Goal: Information Seeking & Learning: Learn about a topic

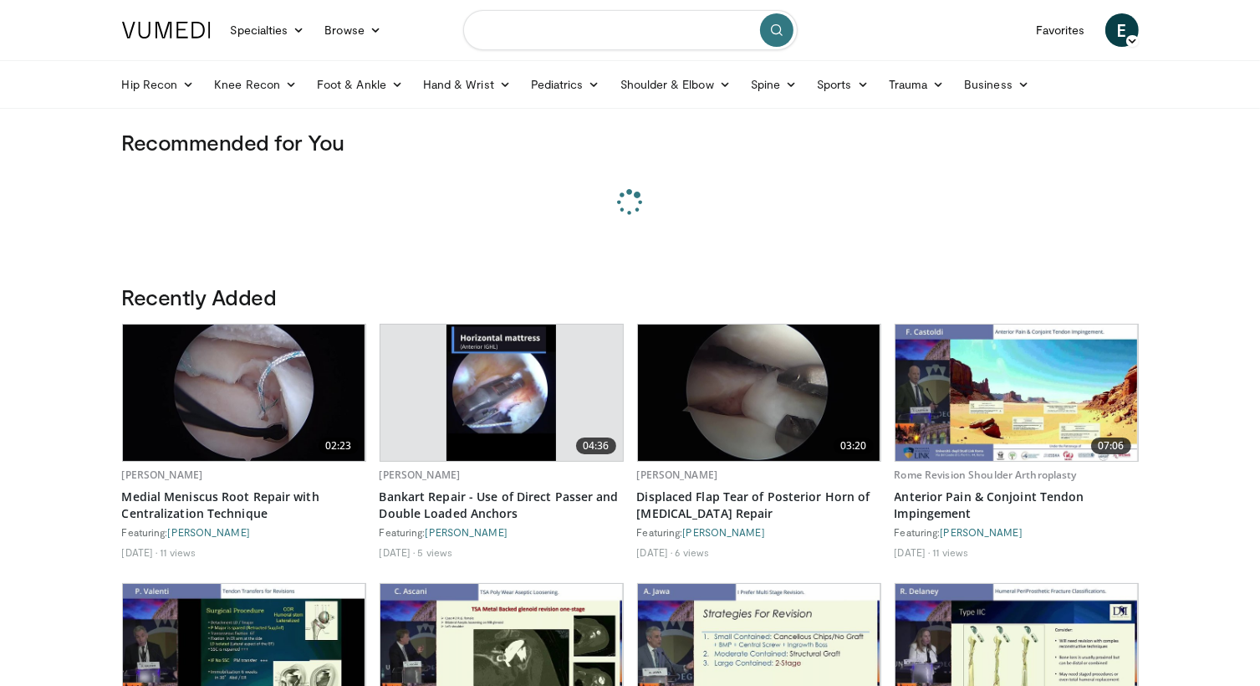
click at [589, 32] on input "Search topics, interventions" at bounding box center [630, 30] width 334 height 40
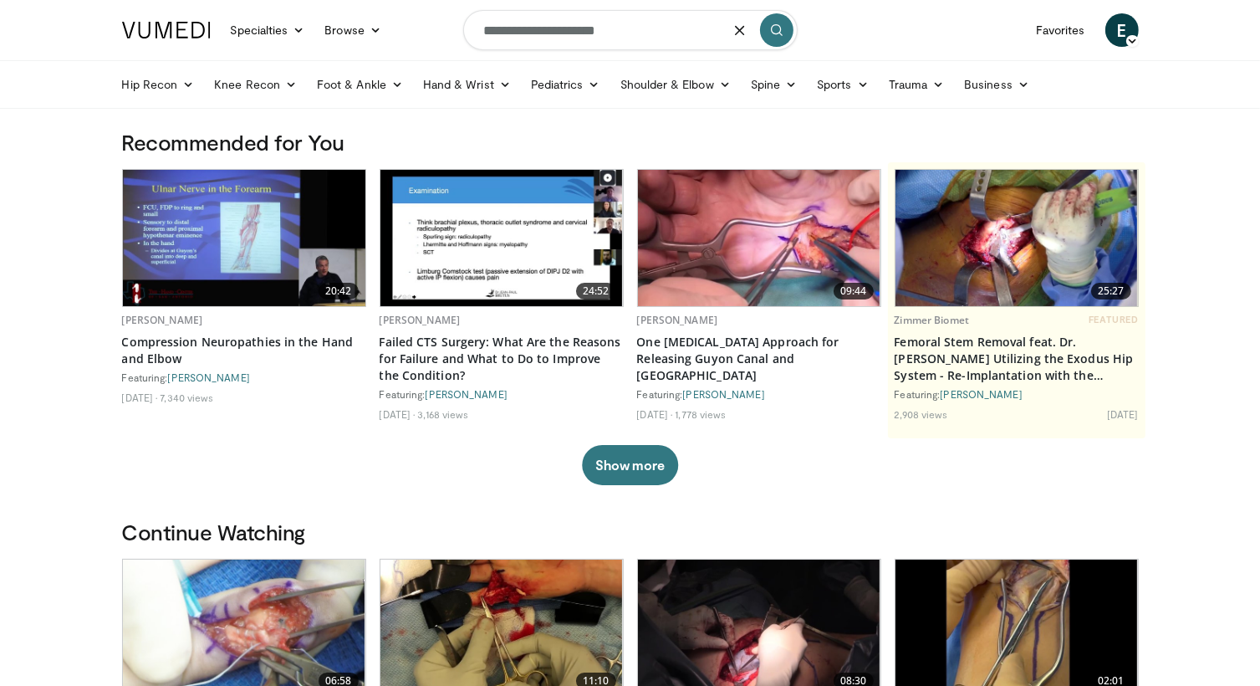
type input "**********"
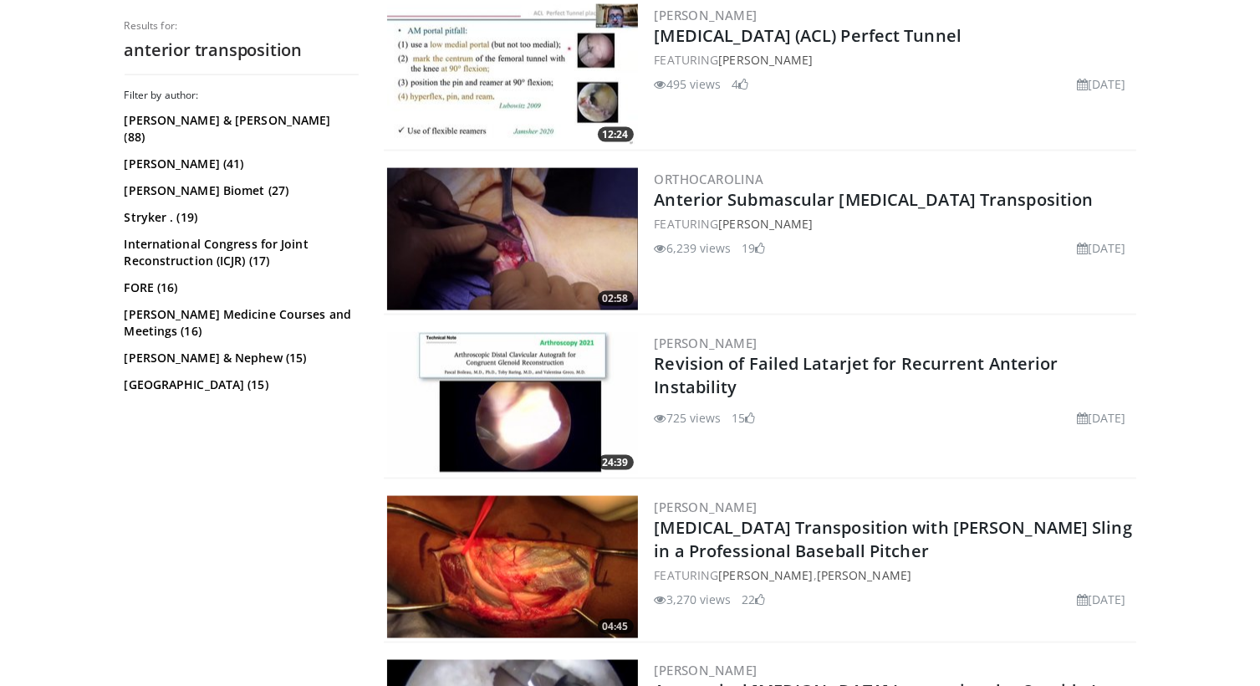
scroll to position [2509, 0]
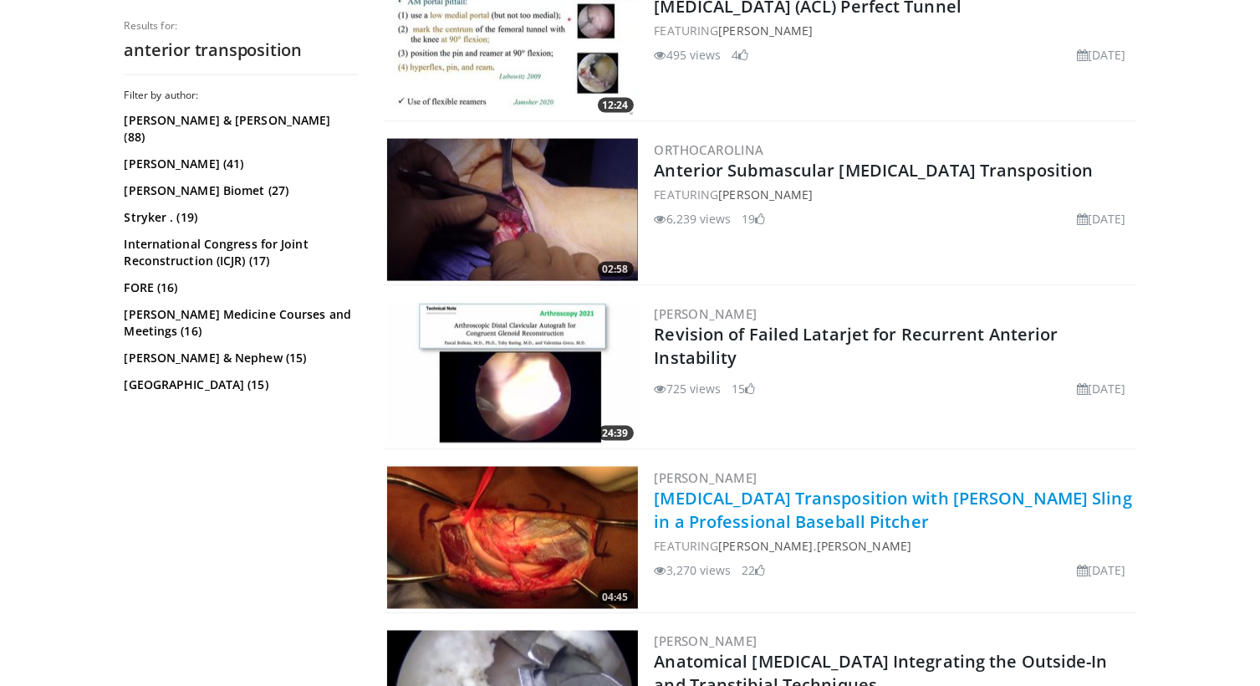
click at [825, 511] on link "Ulnar Nerve Transposition with Fascial Sling in a Professional Baseball Pitcher" at bounding box center [893, 510] width 477 height 46
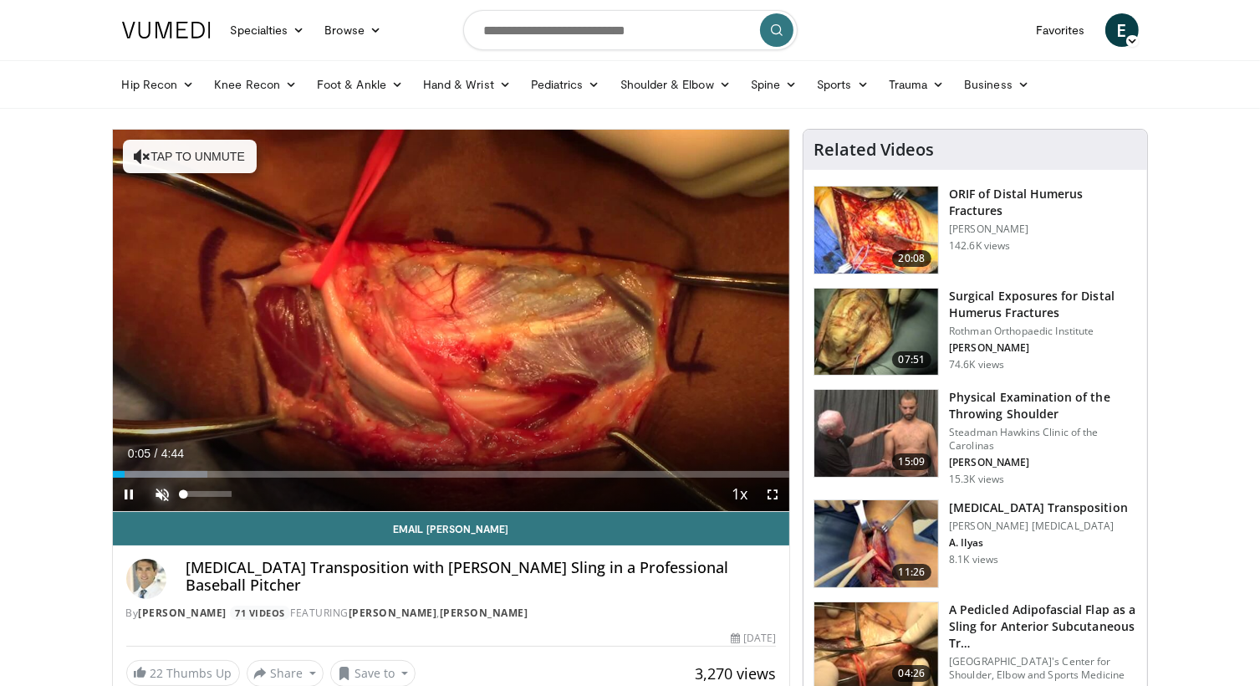
click at [152, 493] on span "Video Player" at bounding box center [162, 493] width 33 height 33
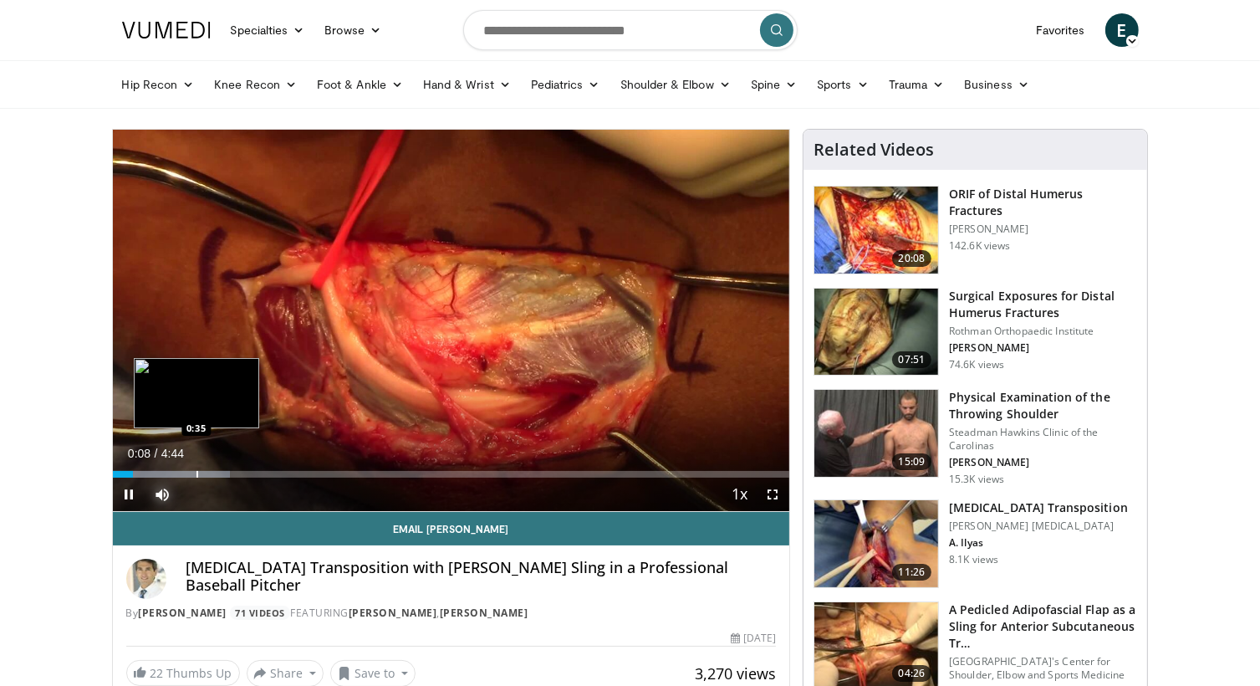
click at [196, 469] on div "Loaded : 17.40% 0:08 0:35" at bounding box center [451, 470] width 677 height 16
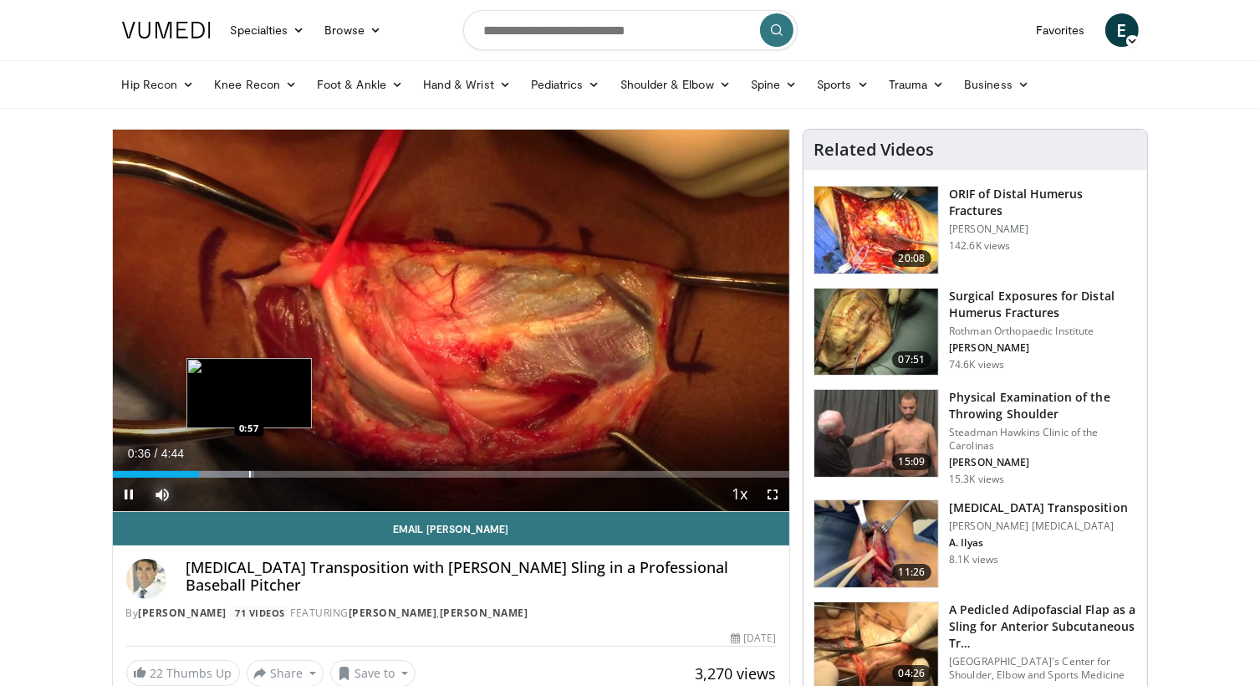
click at [249, 477] on div "Progress Bar" at bounding box center [250, 474] width 2 height 7
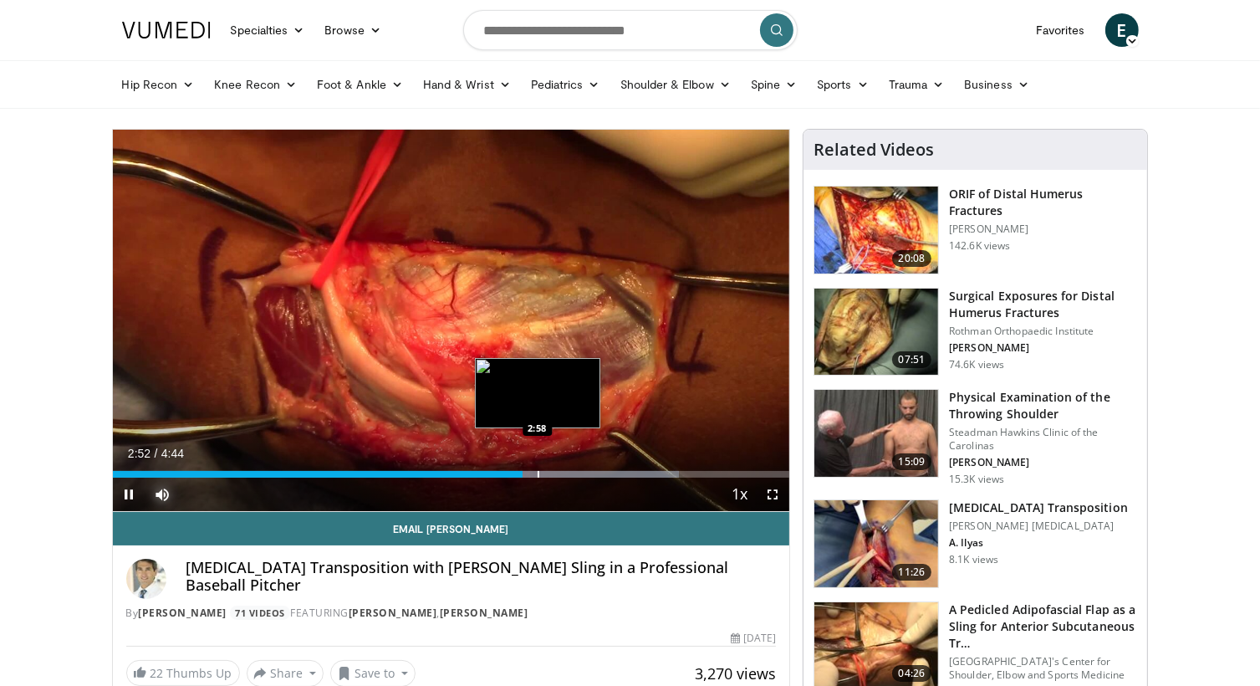
click at [538, 471] on div "Progress Bar" at bounding box center [539, 474] width 2 height 7
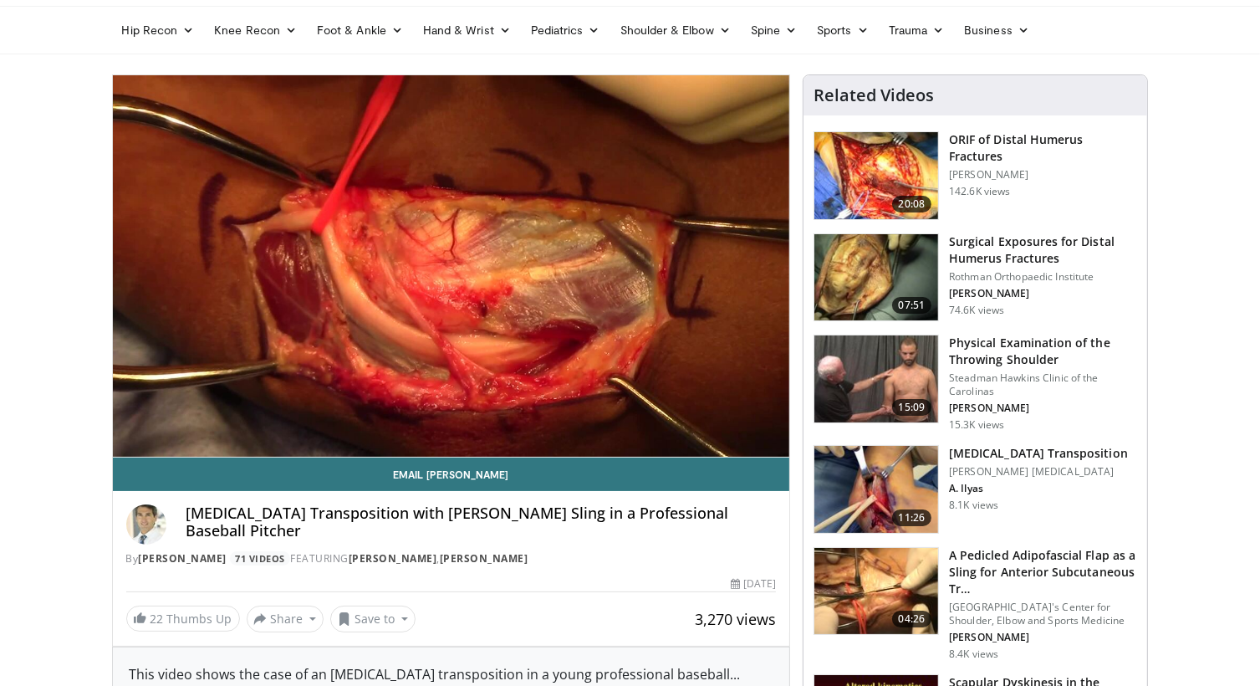
scroll to position [84, 0]
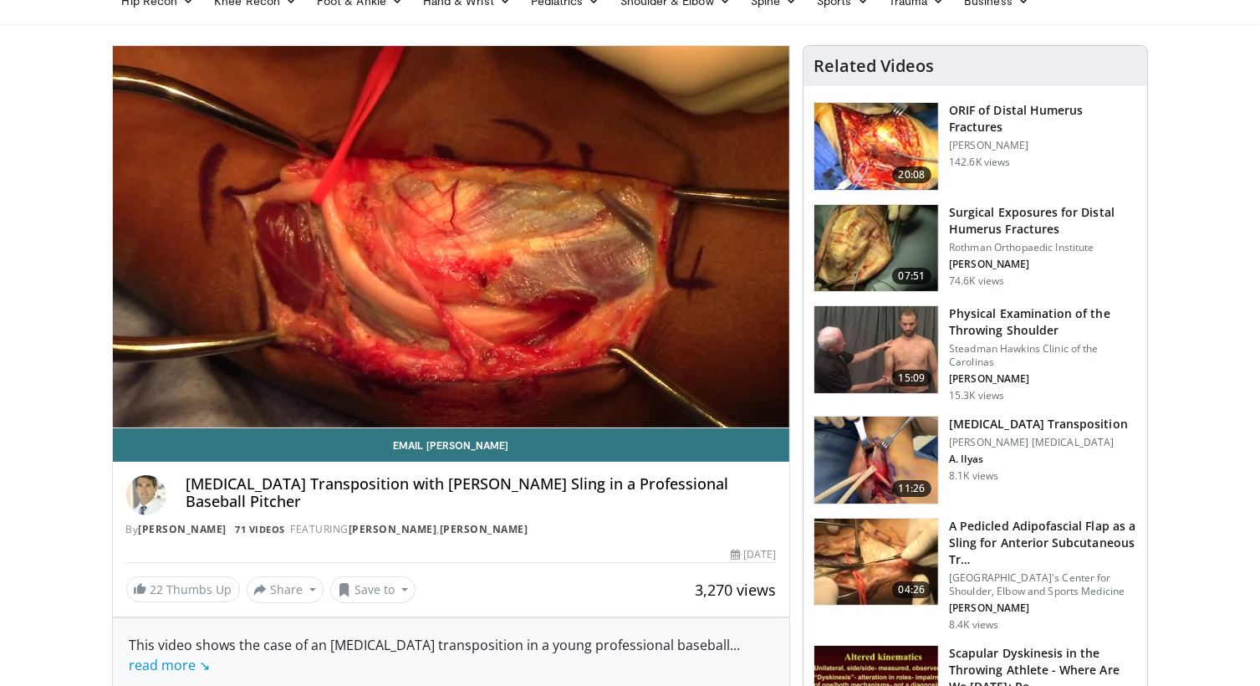
click at [857, 552] on img at bounding box center [877, 561] width 124 height 87
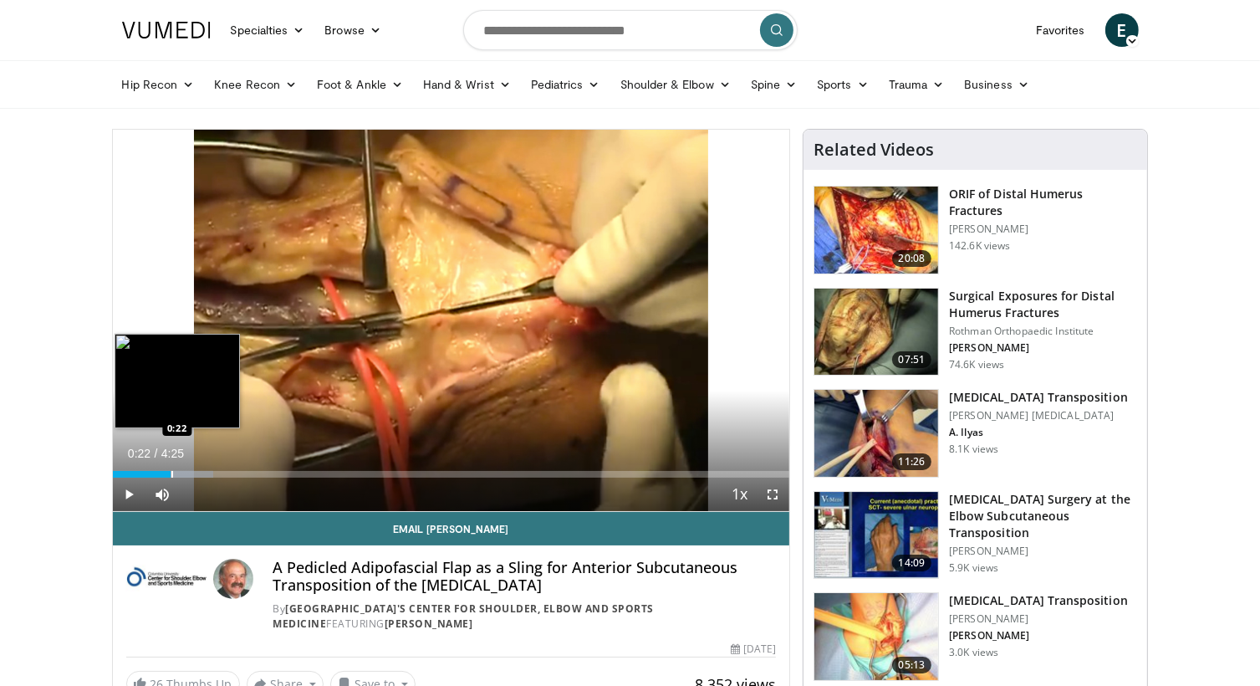
click at [171, 472] on div "Progress Bar" at bounding box center [172, 474] width 2 height 7
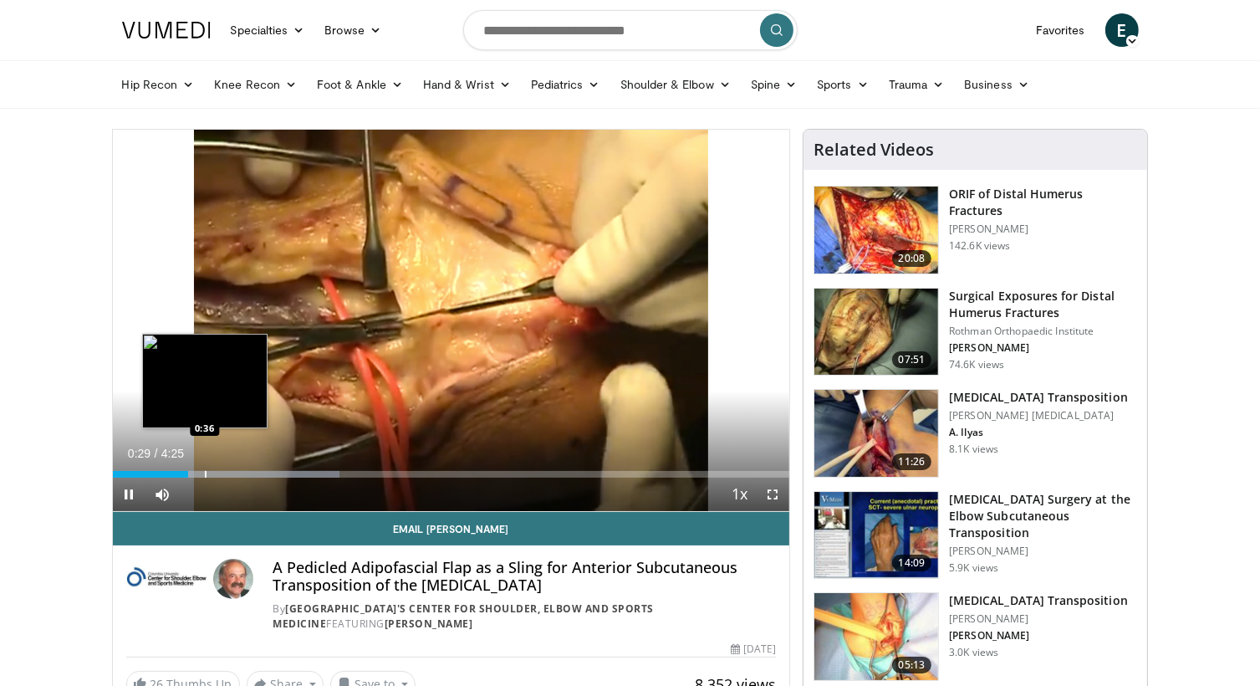
click at [205, 472] on div "Progress Bar" at bounding box center [206, 474] width 2 height 7
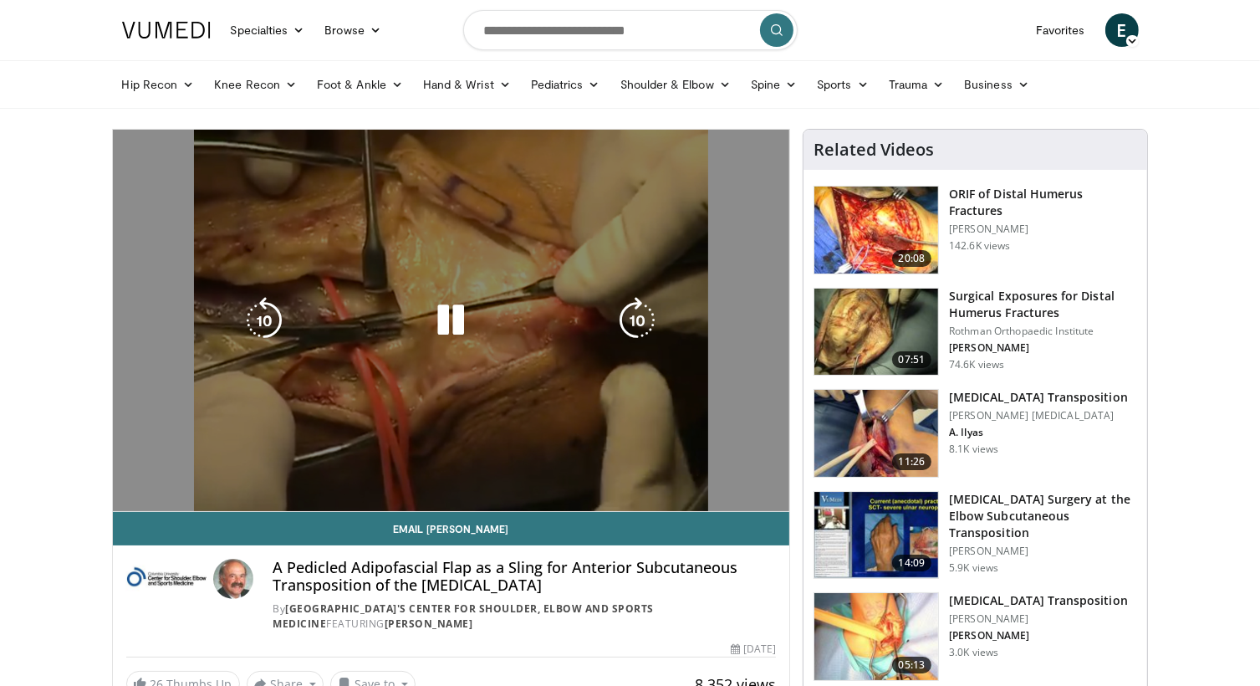
click at [226, 472] on video-js "**********" at bounding box center [451, 321] width 677 height 382
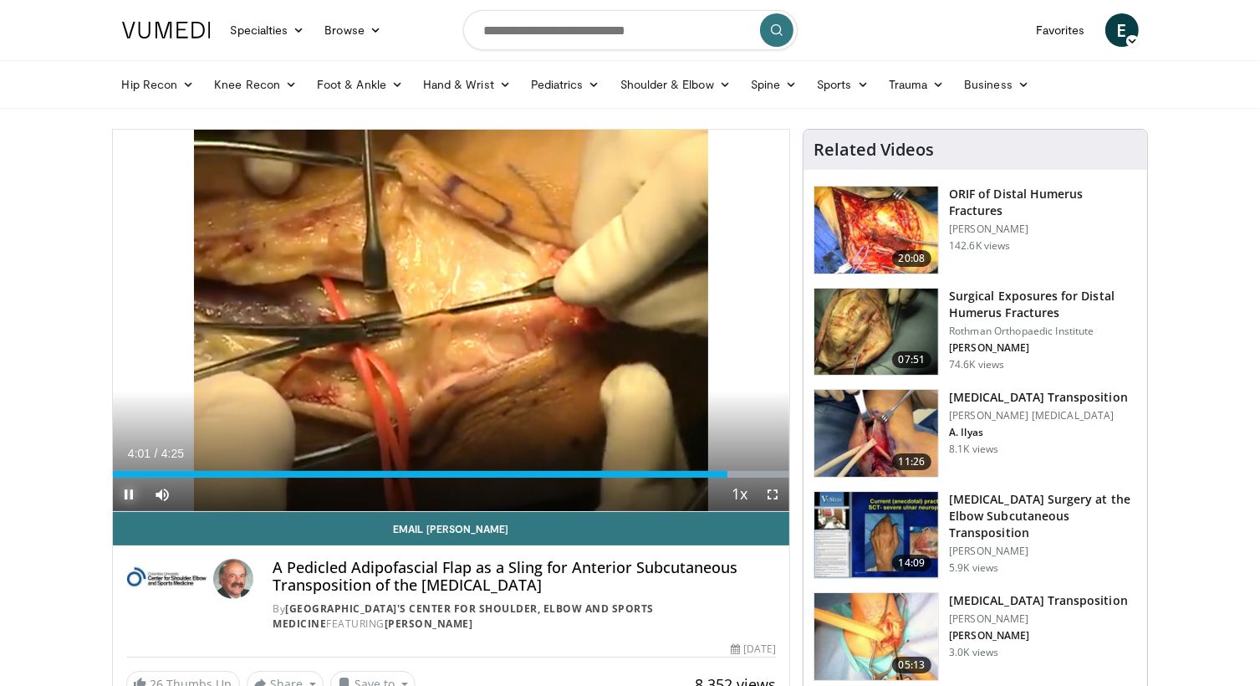
click at [124, 490] on span "Video Player" at bounding box center [129, 493] width 33 height 33
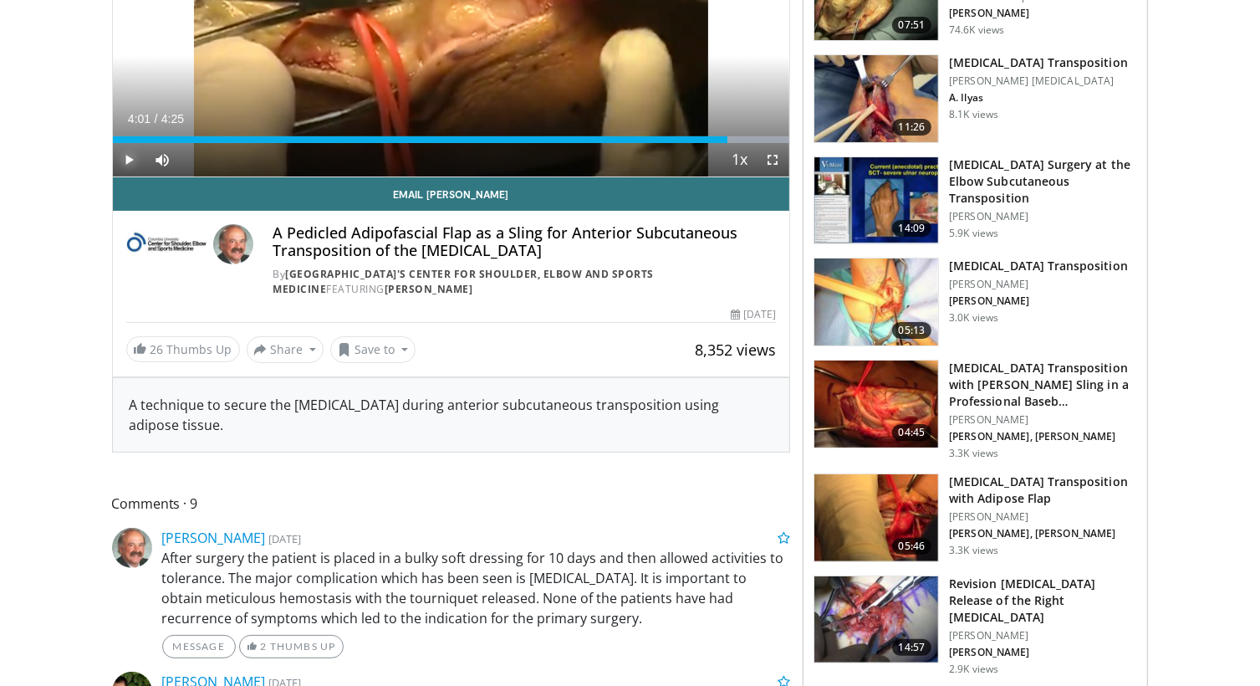
scroll to position [251, 0]
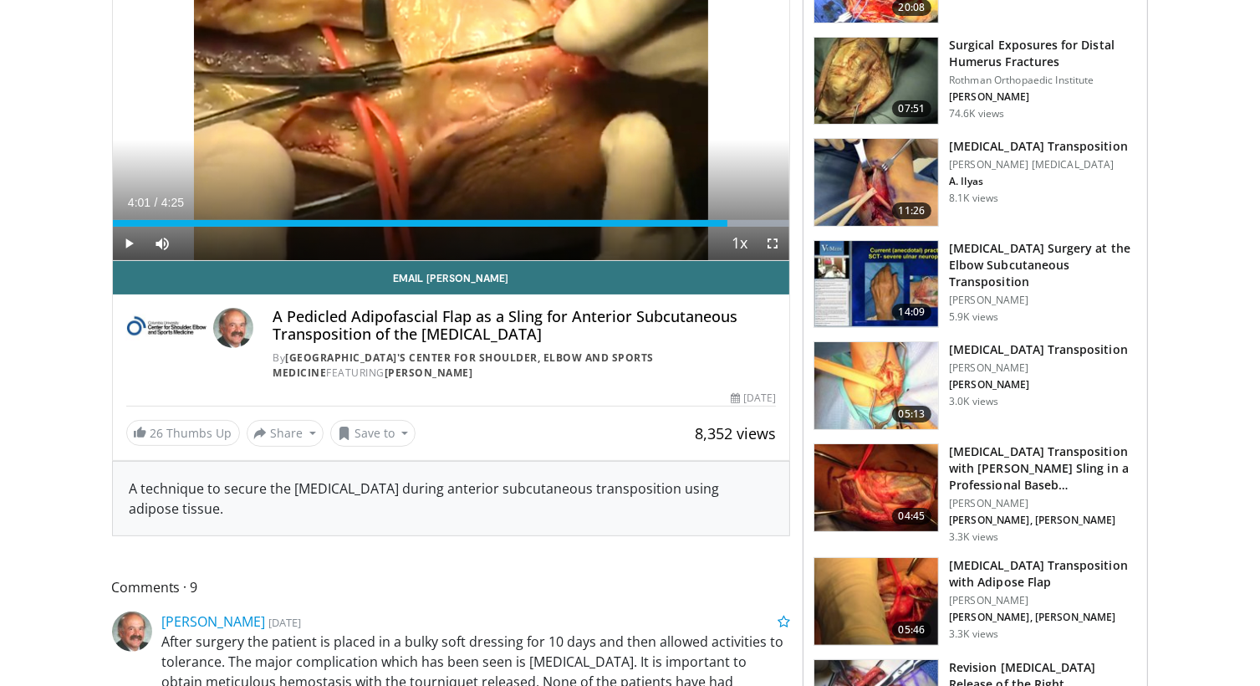
click at [903, 161] on img at bounding box center [877, 182] width 124 height 87
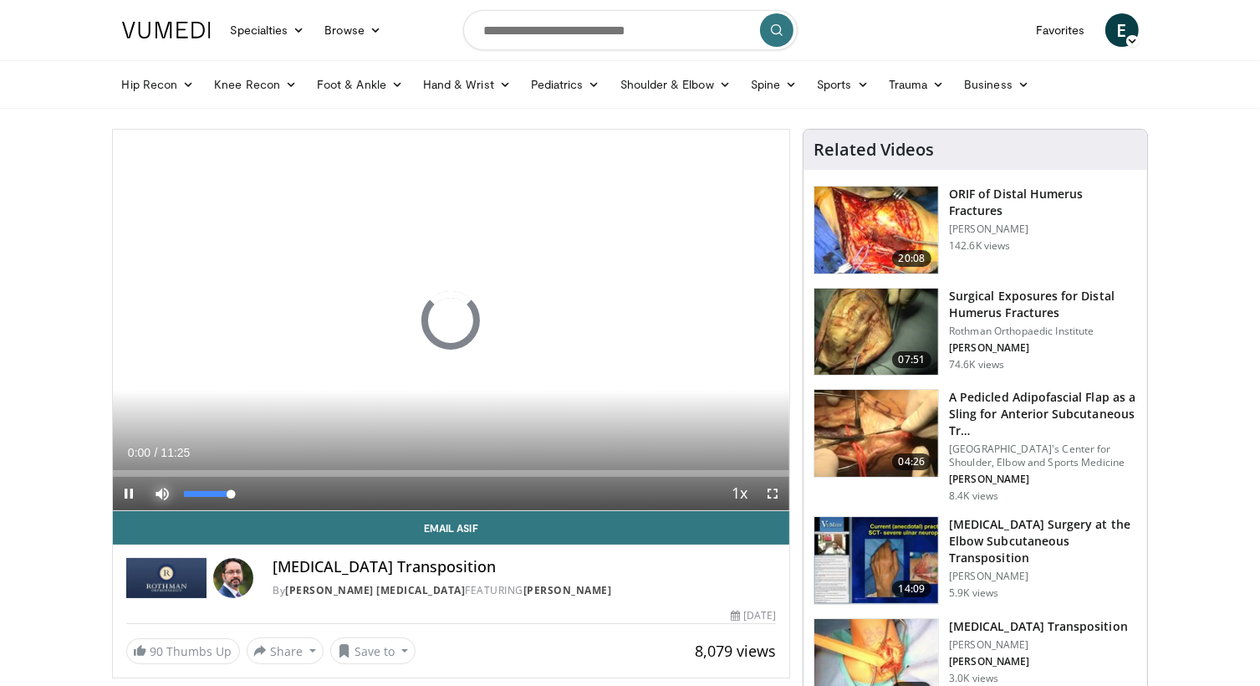
click at [149, 495] on span "Video Player" at bounding box center [162, 493] width 33 height 33
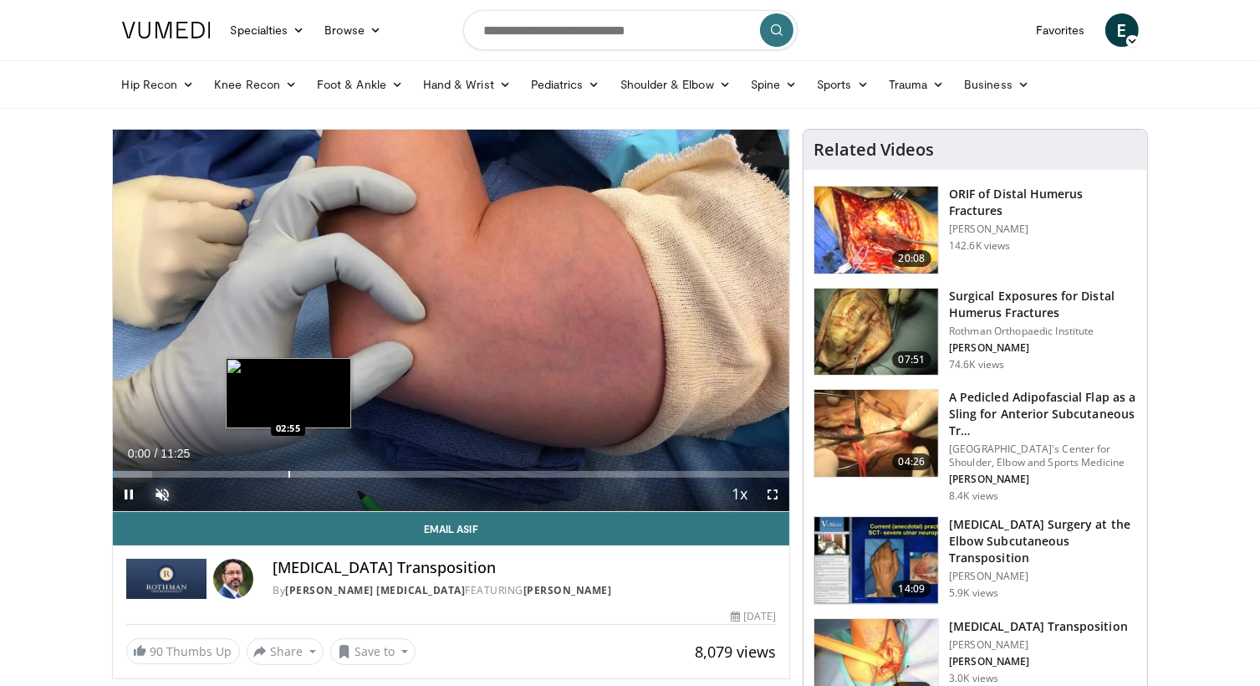
click at [289, 471] on div "Progress Bar" at bounding box center [290, 474] width 2 height 7
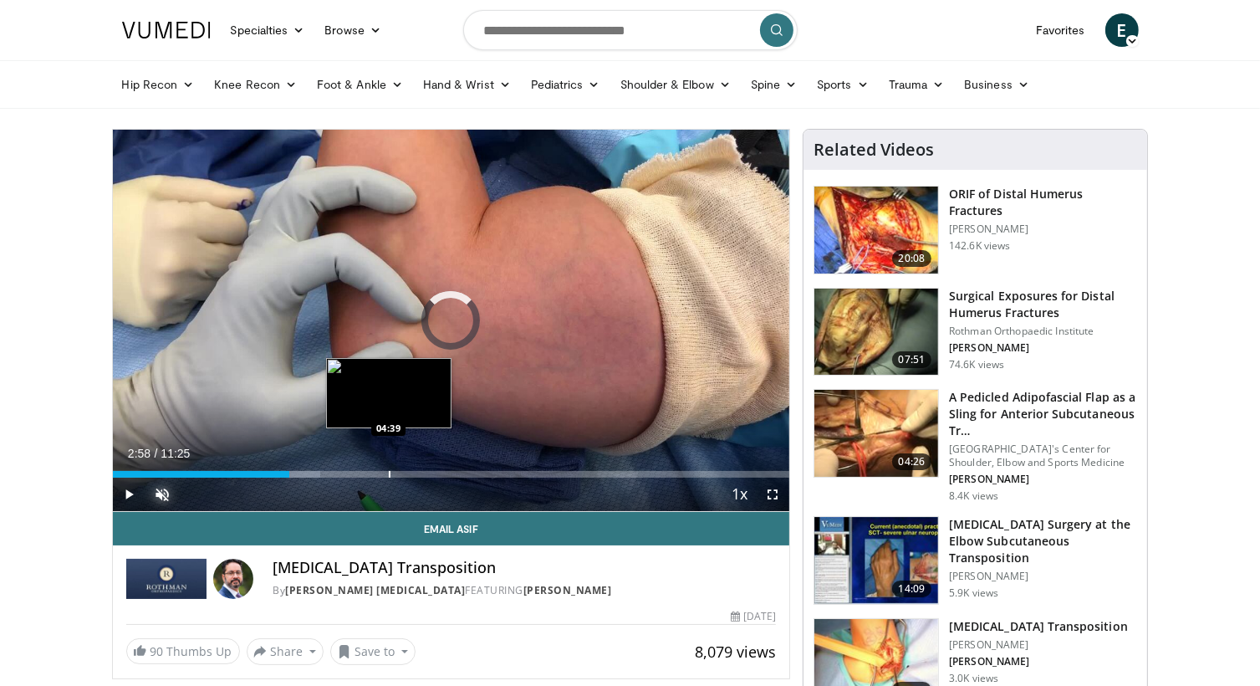
click at [389, 471] on div "Progress Bar" at bounding box center [390, 474] width 2 height 7
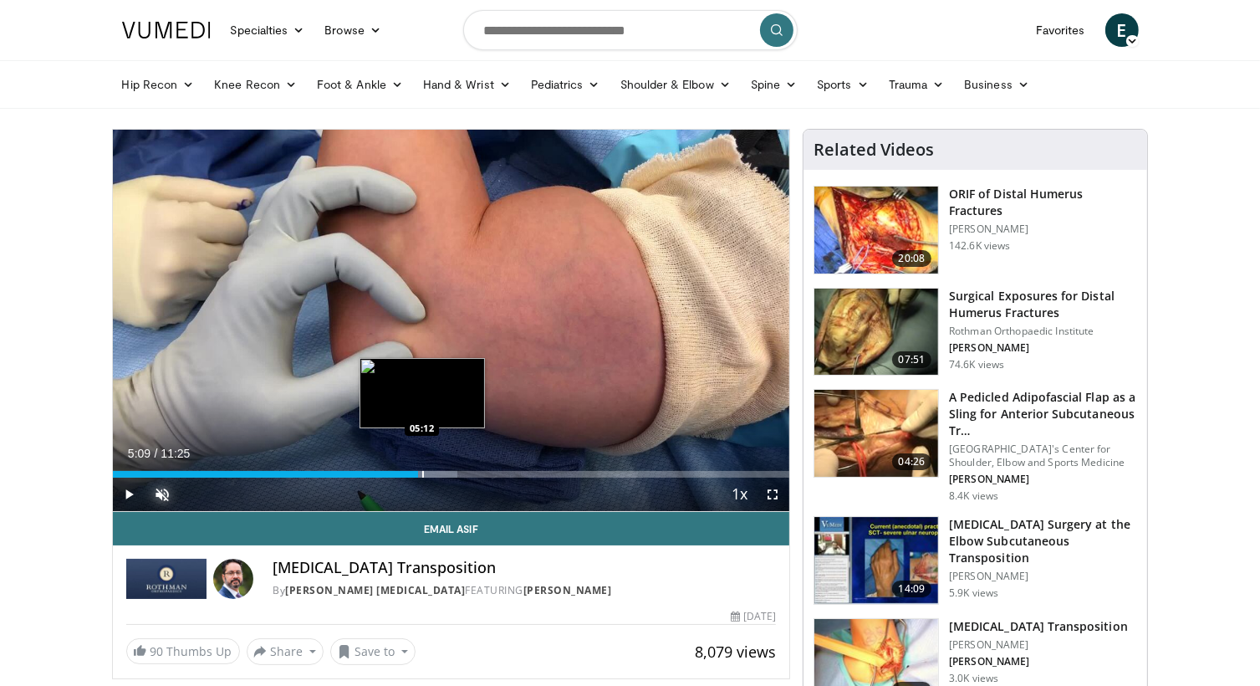
click at [418, 467] on div "Loaded : 50.99% 04:43 05:12" at bounding box center [451, 470] width 677 height 16
click at [446, 472] on div "Progress Bar" at bounding box center [447, 474] width 2 height 7
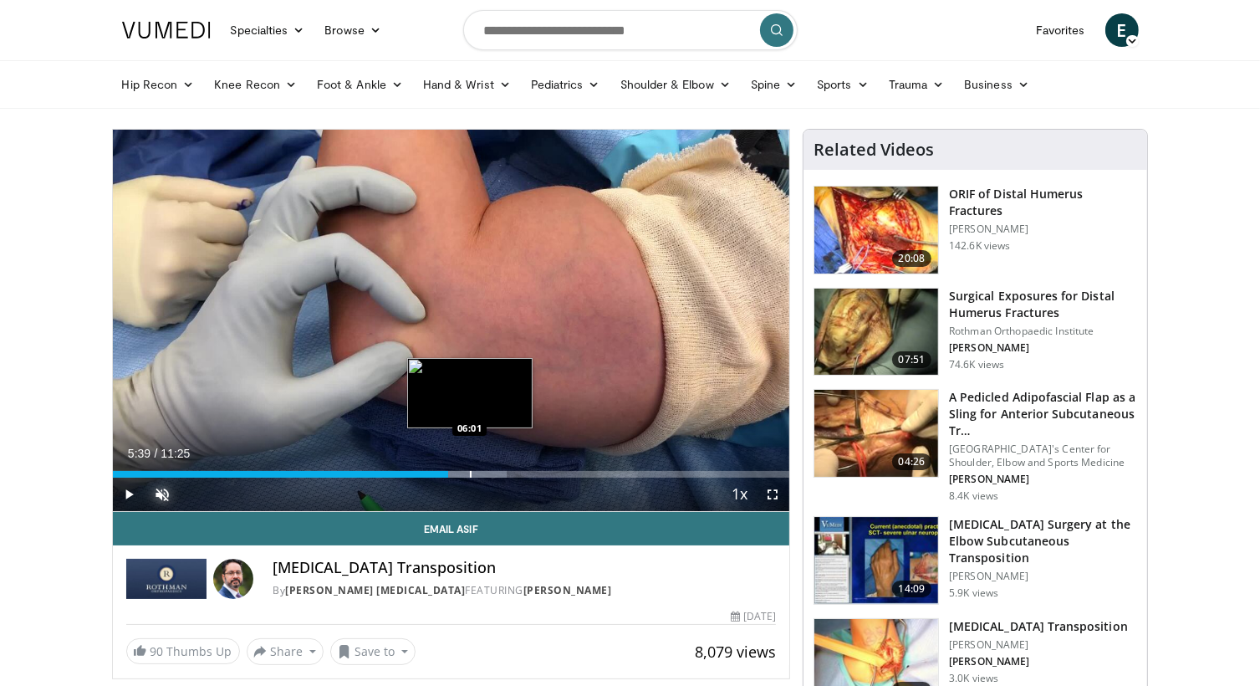
click at [470, 471] on div "Progress Bar" at bounding box center [471, 474] width 2 height 7
click at [490, 471] on div "Progress Bar" at bounding box center [491, 474] width 2 height 7
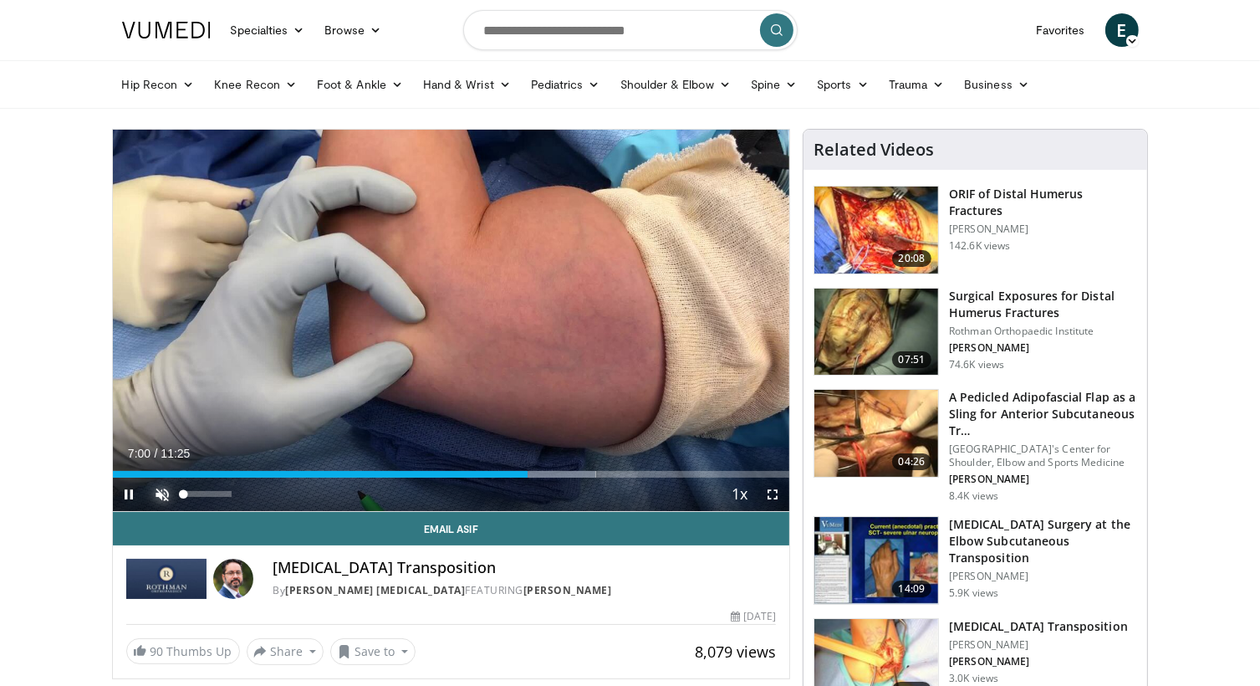
click at [157, 492] on span "Video Player" at bounding box center [162, 493] width 33 height 33
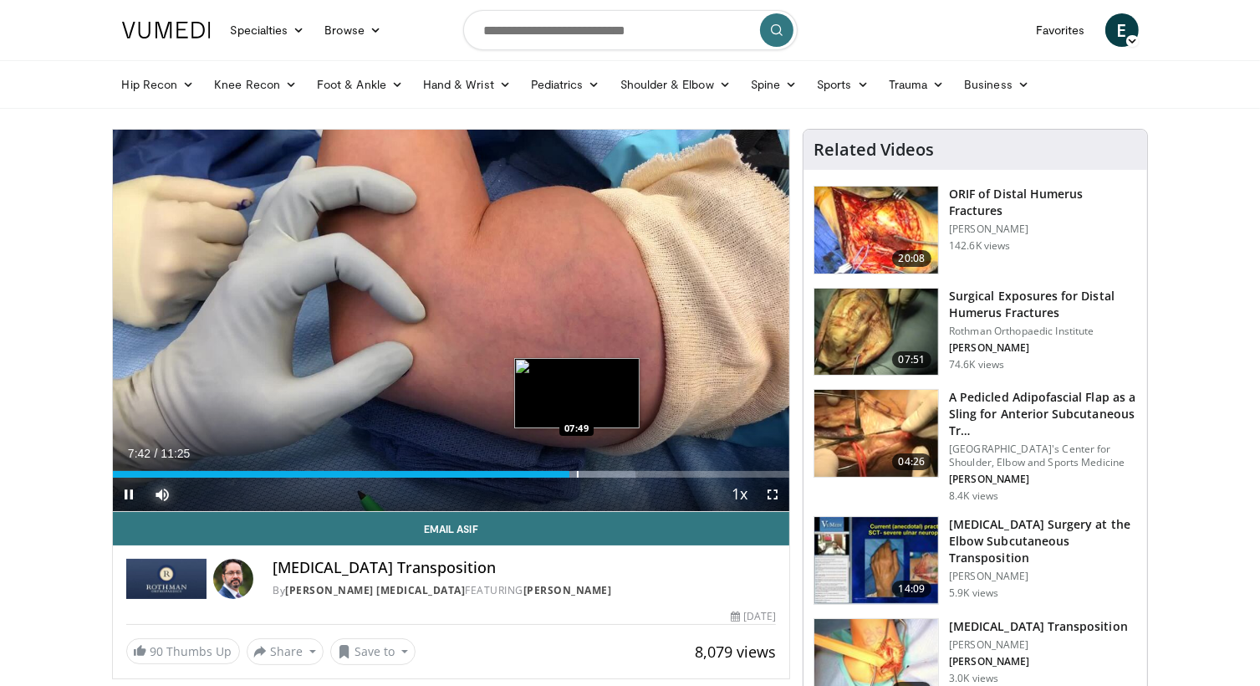
click at [577, 473] on div "Progress Bar" at bounding box center [578, 474] width 2 height 7
click at [591, 474] on div "Progress Bar" at bounding box center [592, 474] width 2 height 7
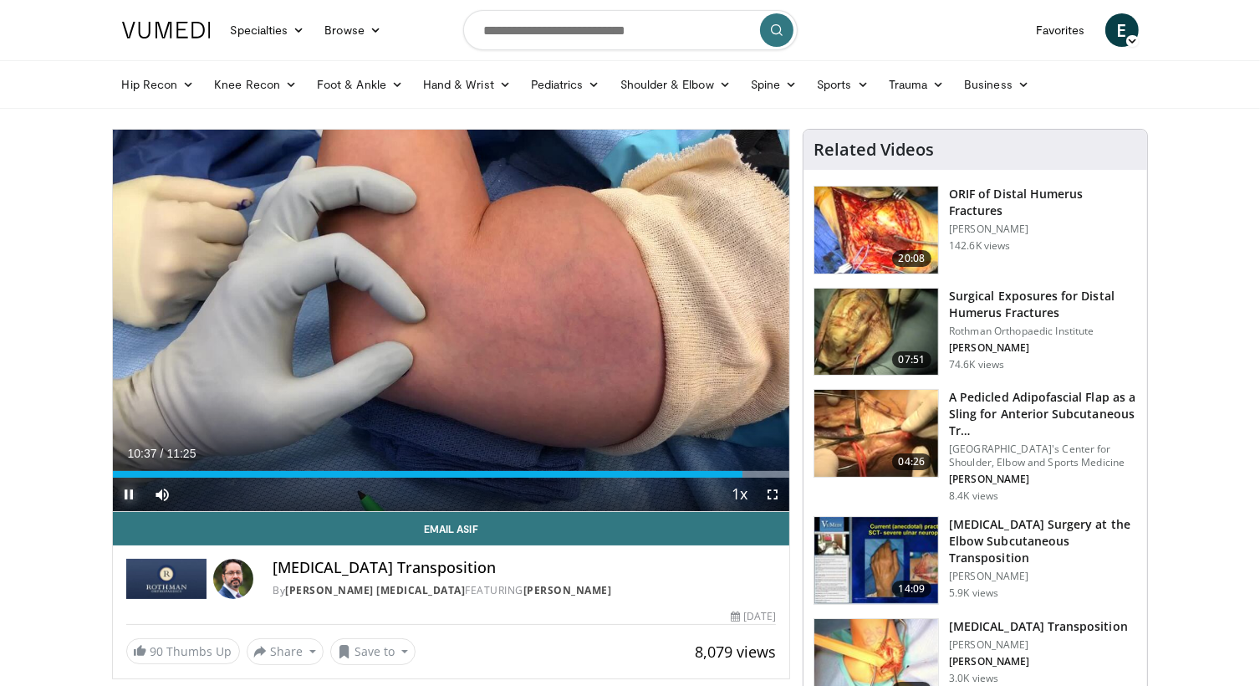
click at [127, 496] on span "Video Player" at bounding box center [129, 493] width 33 height 33
